Goal: Use online tool/utility: Utilize a website feature to perform a specific function

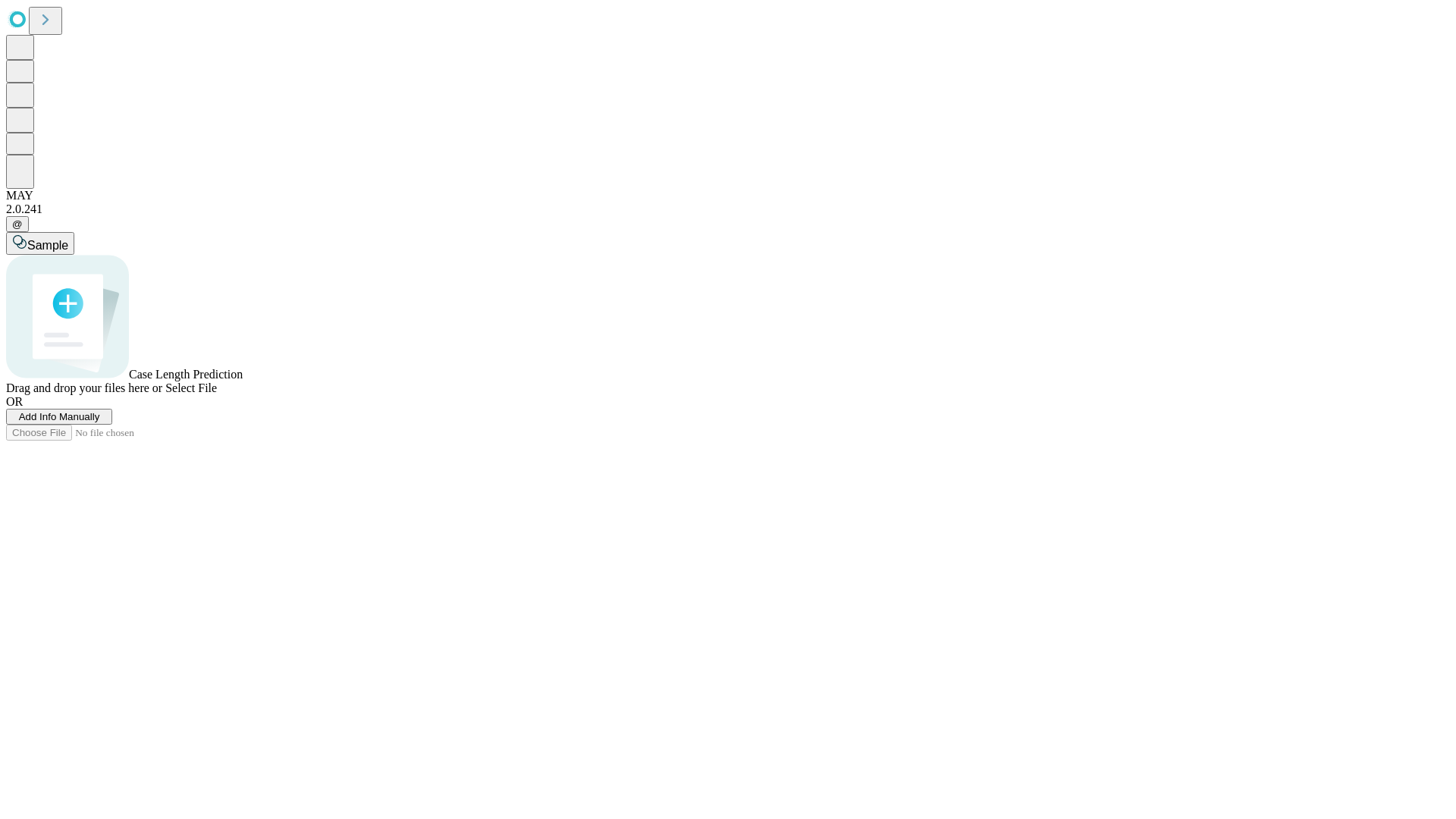
click at [100, 423] on span "Add Info Manually" at bounding box center [60, 417] width 81 height 12
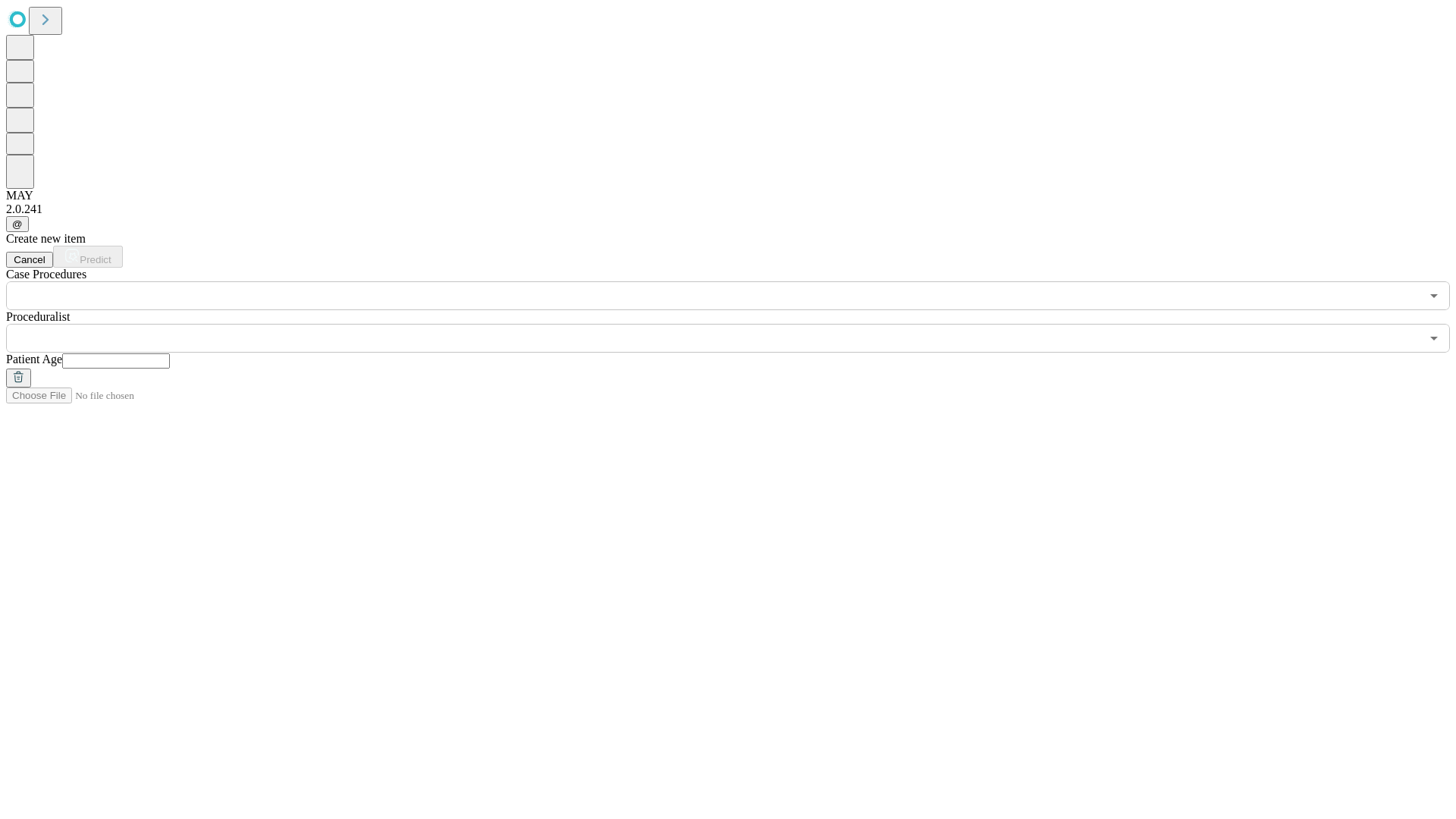
click at [169, 354] on input "text" at bounding box center [115, 361] width 107 height 15
type input "**"
click at [738, 324] on input "text" at bounding box center [713, 338] width 1415 height 29
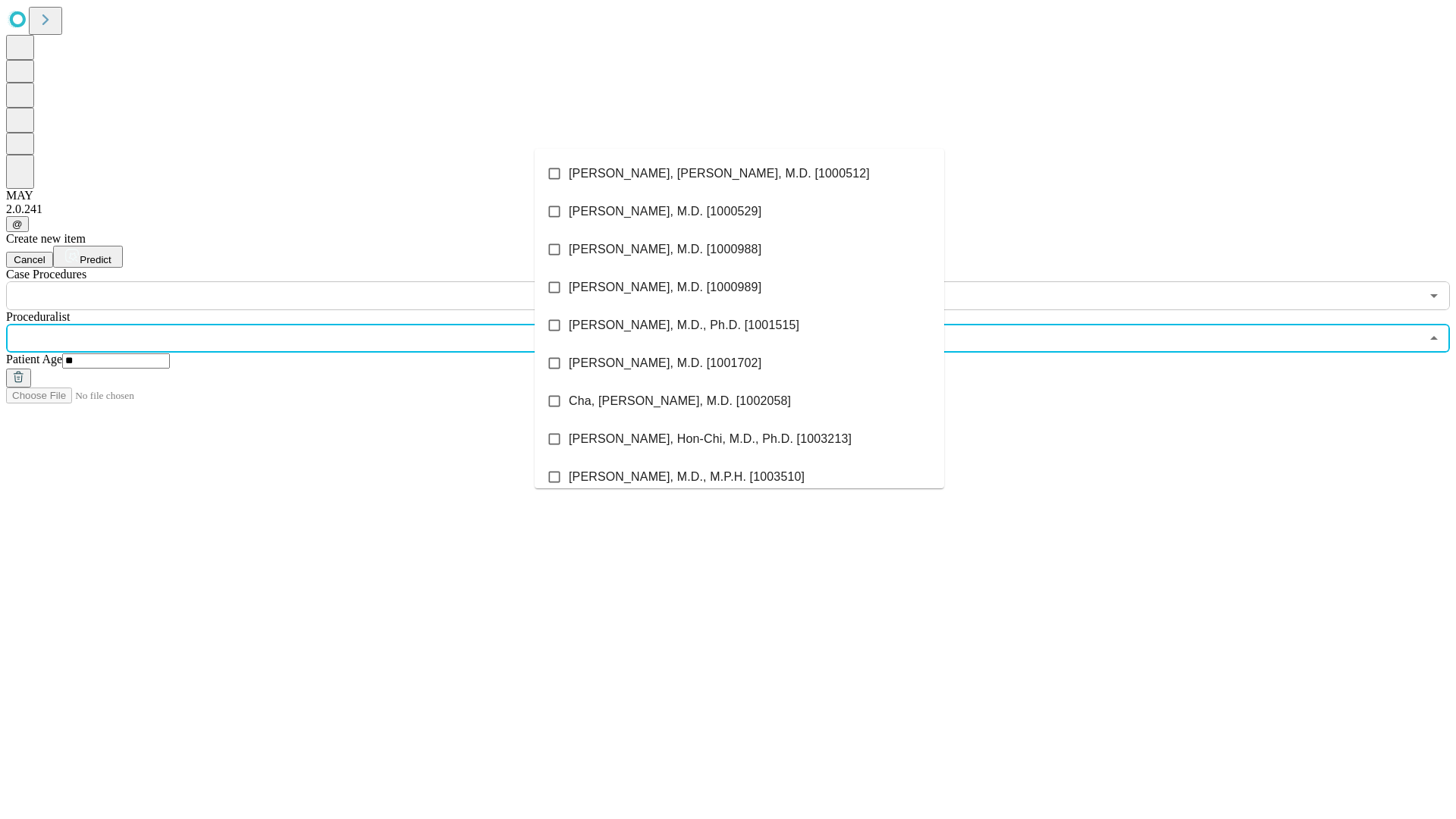
click at [739, 174] on li "[PERSON_NAME], [PERSON_NAME], M.D. [1000512]" at bounding box center [739, 174] width 409 height 38
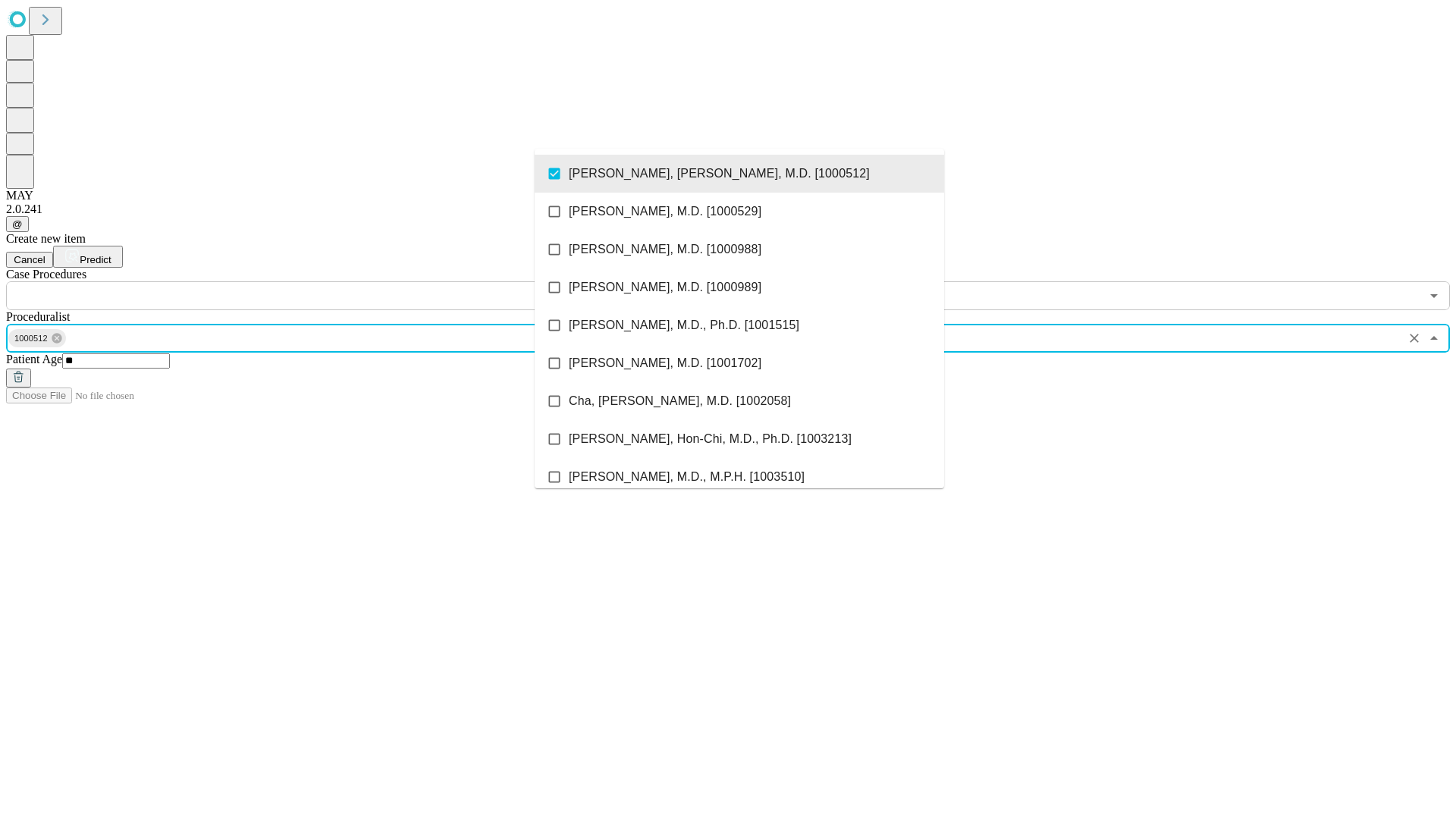
click at [318, 281] on input "text" at bounding box center [713, 296] width 1415 height 29
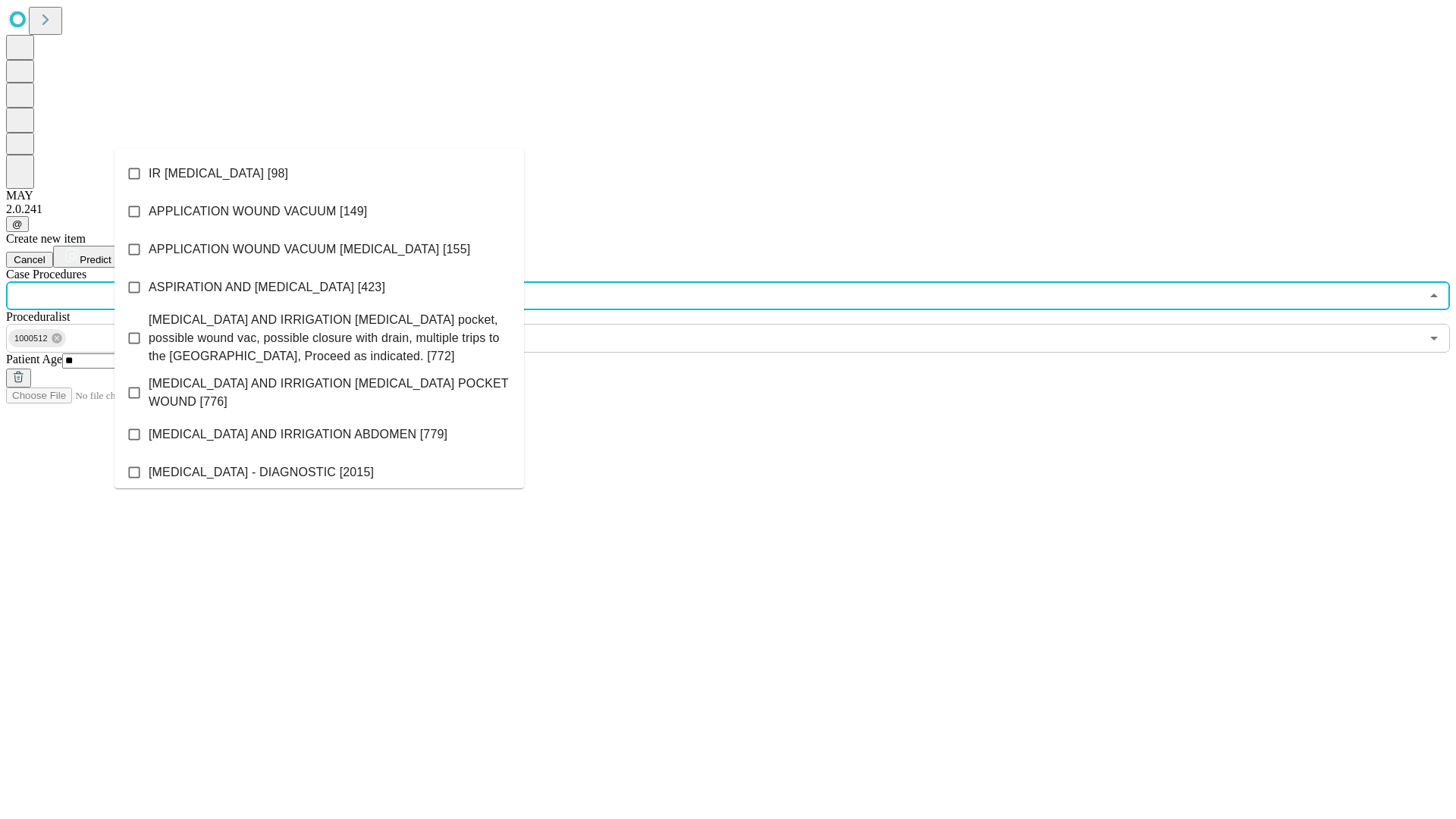
click at [319, 174] on li "IR [MEDICAL_DATA] [98]" at bounding box center [319, 174] width 409 height 38
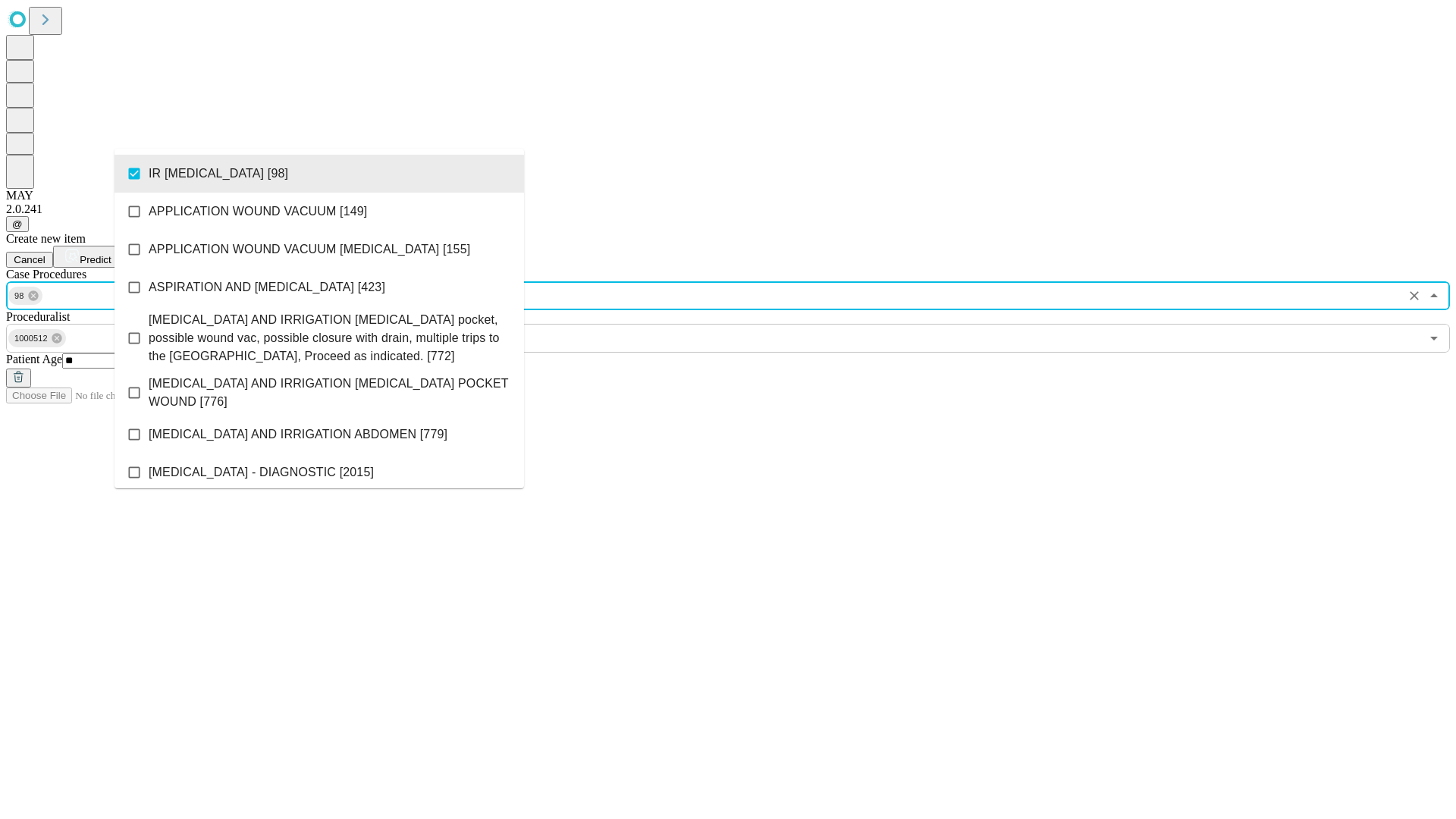
click at [111, 254] on span "Predict" at bounding box center [95, 260] width 31 height 12
